Goal: Information Seeking & Learning: Learn about a topic

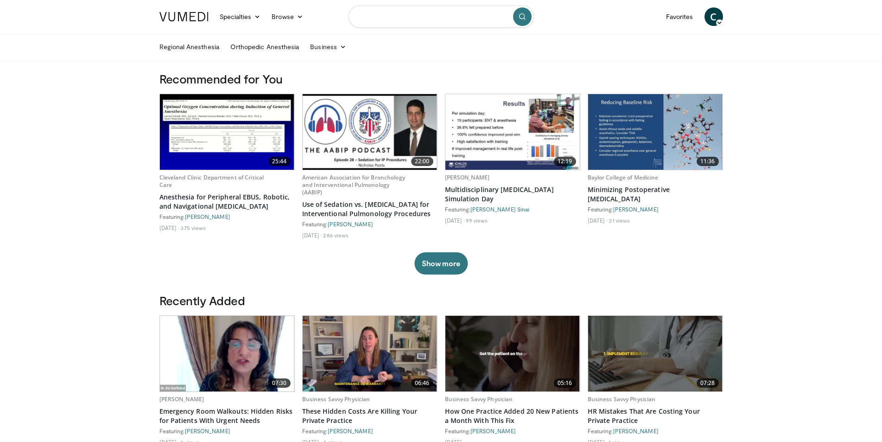
click at [407, 21] on input "Search topics, interventions" at bounding box center [440, 17] width 185 height 22
type input "*********"
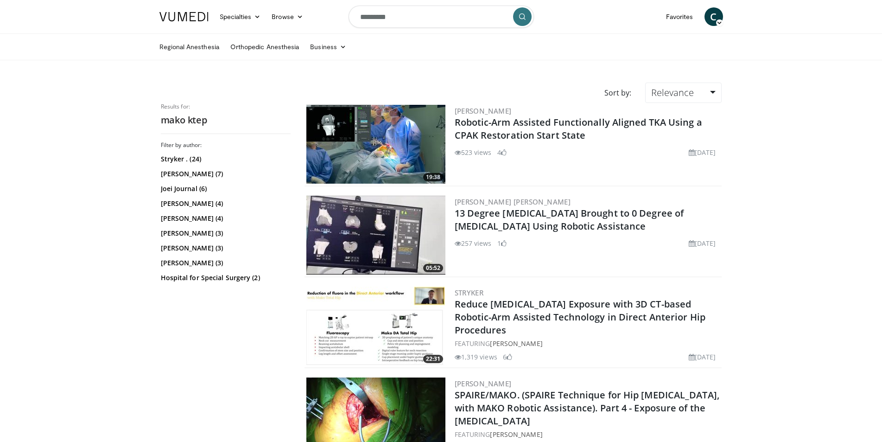
click at [426, 21] on input "*********" at bounding box center [440, 17] width 185 height 22
